Goal: Obtain resource: Obtain resource

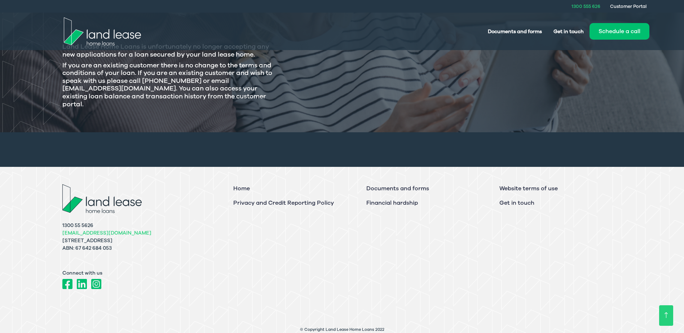
scroll to position [144, 0]
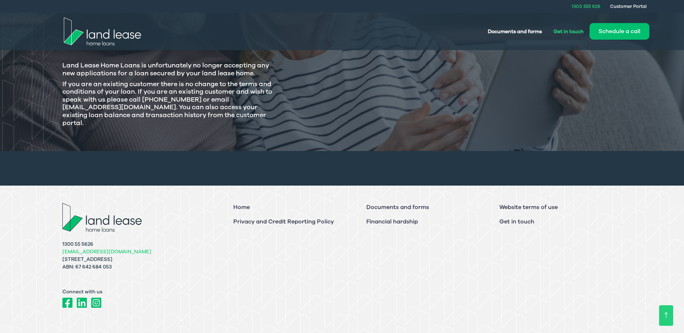
click at [572, 32] on link "Get in touch" at bounding box center [569, 31] width 42 height 13
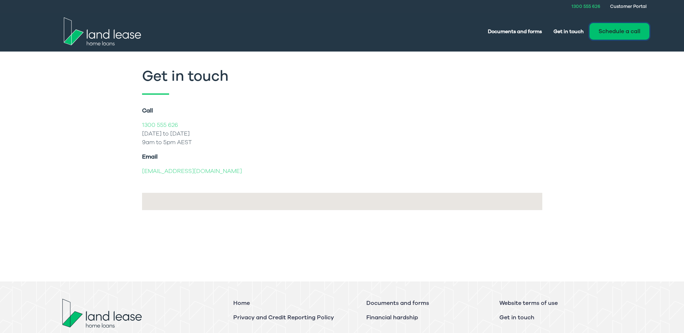
click at [634, 31] on button "Schedule a call" at bounding box center [619, 31] width 60 height 17
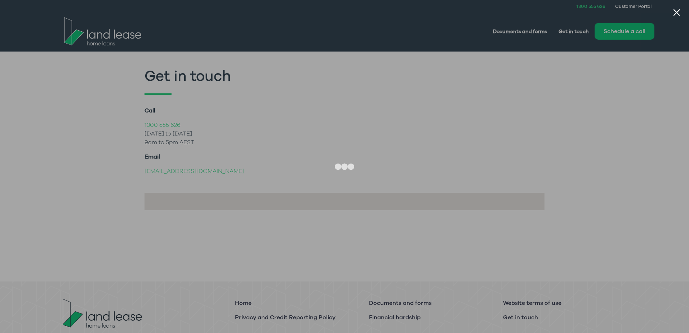
click at [577, 31] on div at bounding box center [344, 166] width 689 height 333
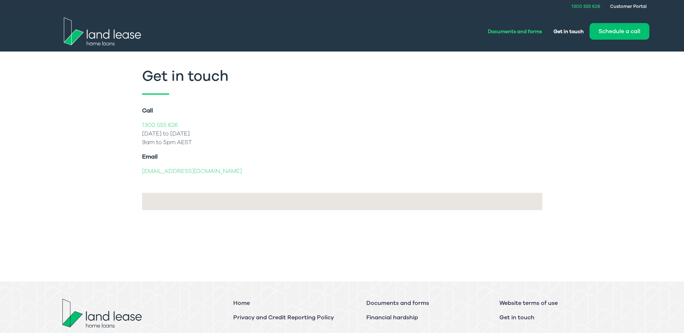
click at [528, 32] on link "Documents and forms" at bounding box center [515, 31] width 66 height 13
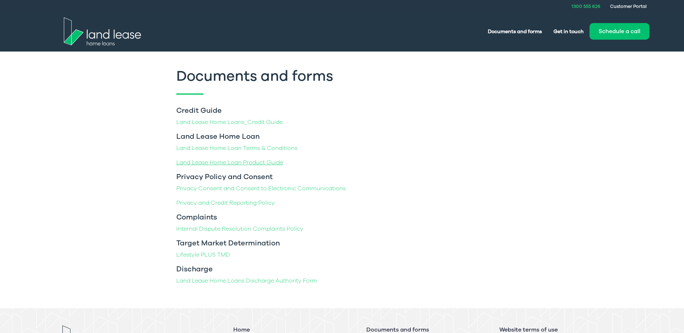
click at [254, 162] on link "Land Lease Home Loan Product Guide" at bounding box center [229, 163] width 107 height 8
